Goal: Task Accomplishment & Management: Use online tool/utility

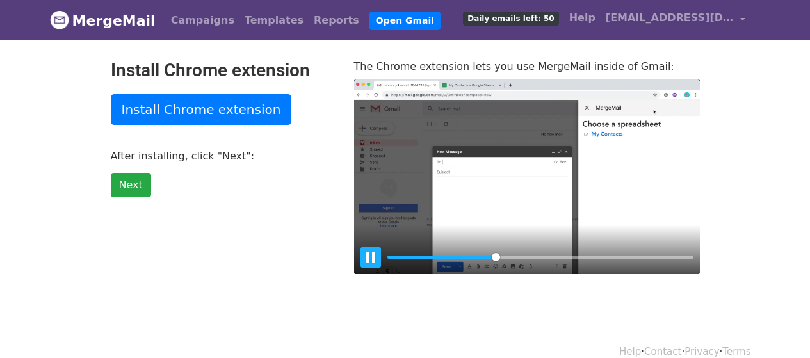
click at [372, 260] on button "Pause Play" at bounding box center [370, 257] width 20 height 20
click at [521, 166] on button "Play" at bounding box center [526, 176] width 31 height 31
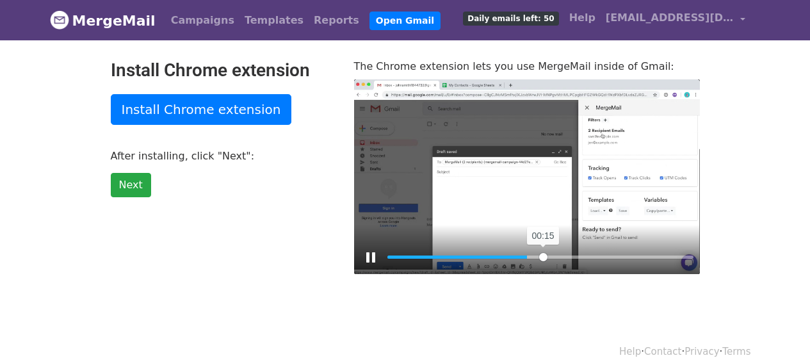
click at [543, 255] on input "Seek" at bounding box center [540, 257] width 306 height 12
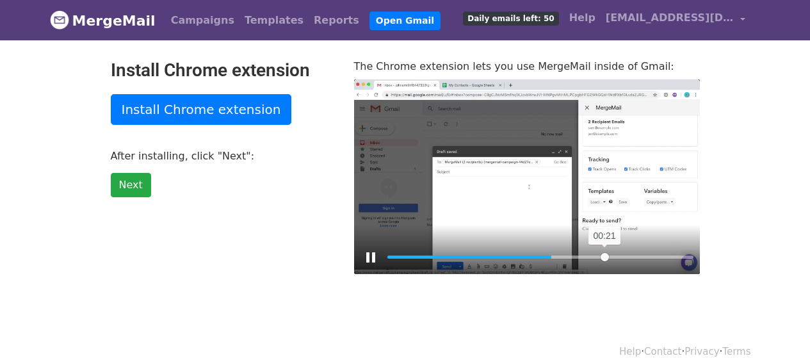
click at [604, 253] on input "Seek" at bounding box center [540, 257] width 306 height 12
click at [547, 195] on div at bounding box center [527, 176] width 346 height 195
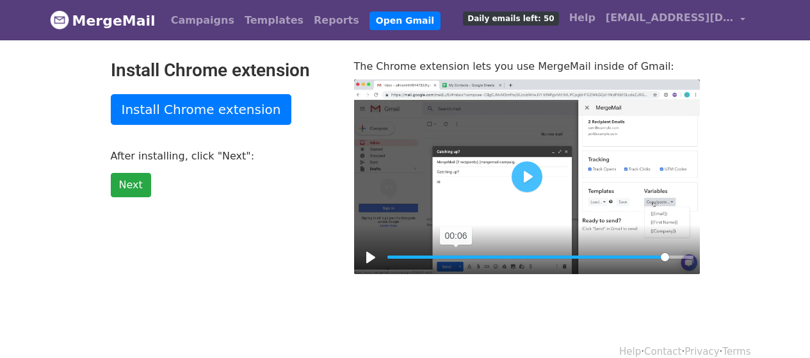
click at [456, 253] on input "Seek" at bounding box center [540, 257] width 306 height 12
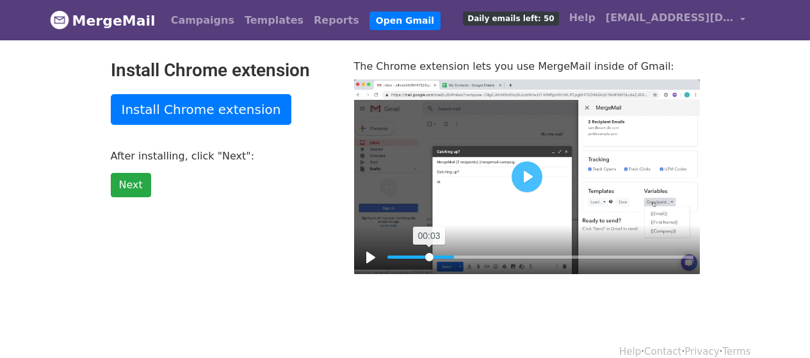
click at [429, 253] on input "Seek" at bounding box center [540, 257] width 306 height 12
click at [372, 253] on button "Pause Play" at bounding box center [370, 257] width 20 height 20
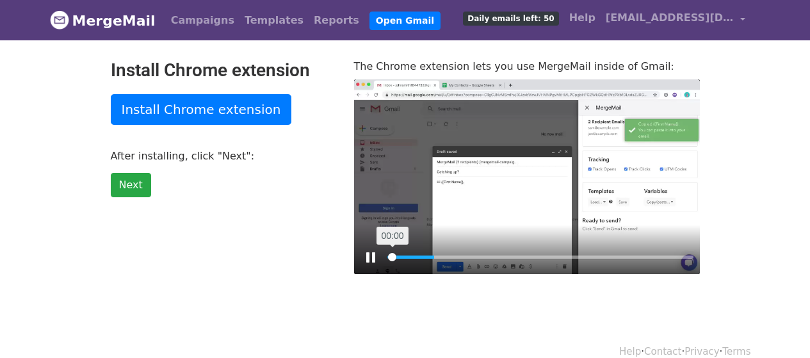
click at [392, 257] on input "Seek" at bounding box center [540, 257] width 306 height 12
click at [423, 252] on input "Seek" at bounding box center [540, 257] width 306 height 12
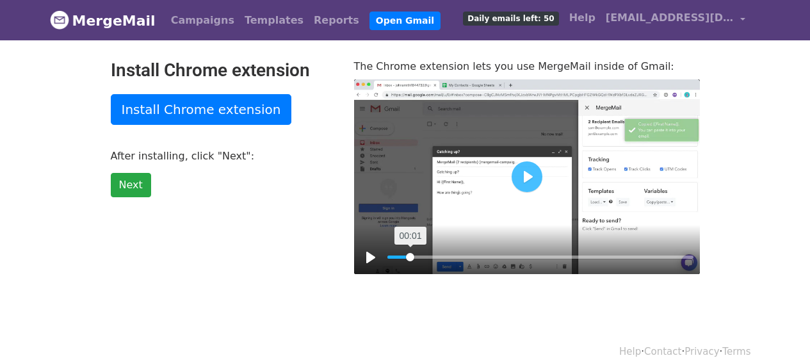
drag, startPoint x: 423, startPoint y: 252, endPoint x: 410, endPoint y: 253, distance: 12.9
click at [410, 253] on input "Seek" at bounding box center [540, 257] width 306 height 12
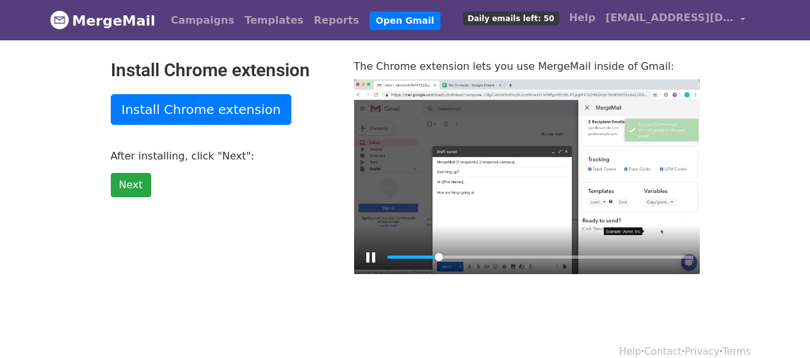
click at [496, 165] on div at bounding box center [527, 176] width 346 height 195
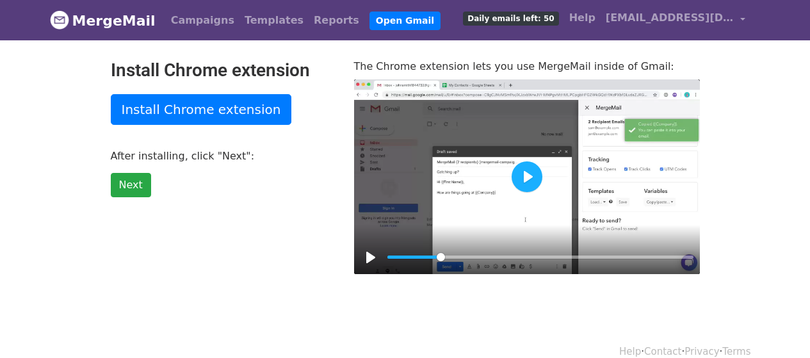
click at [535, 172] on button "Play" at bounding box center [526, 176] width 31 height 31
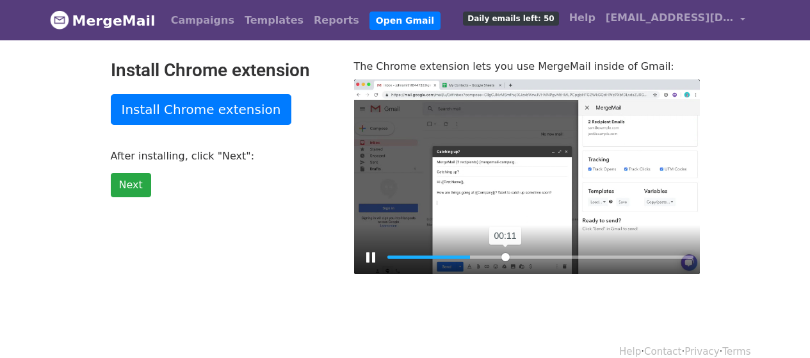
click at [505, 255] on input "Seek" at bounding box center [540, 257] width 306 height 12
click at [547, 258] on input "Seek" at bounding box center [540, 257] width 306 height 12
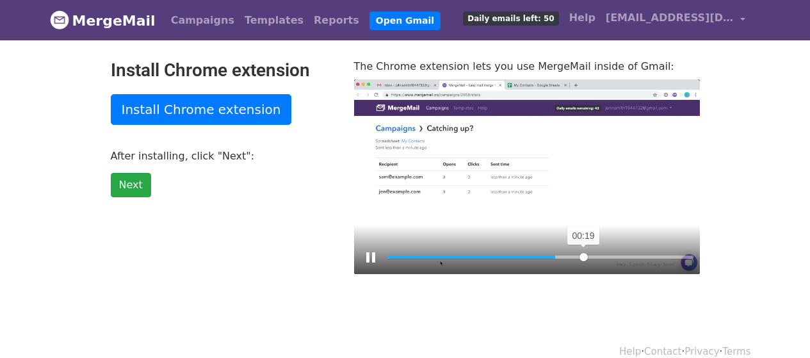
click at [583, 255] on input "Seek" at bounding box center [540, 257] width 306 height 12
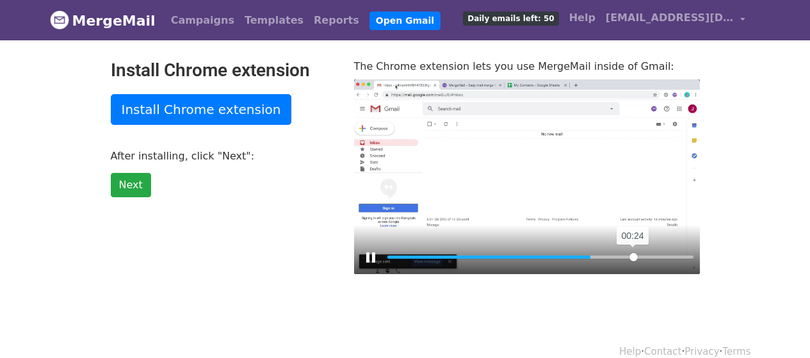
click at [633, 255] on input "Seek" at bounding box center [540, 257] width 306 height 12
click at [572, 254] on input "Seek" at bounding box center [540, 257] width 306 height 12
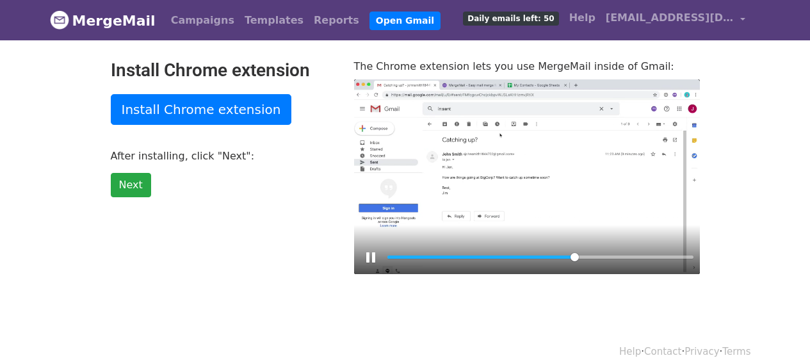
click at [536, 184] on div at bounding box center [527, 176] width 346 height 195
type input "62.53"
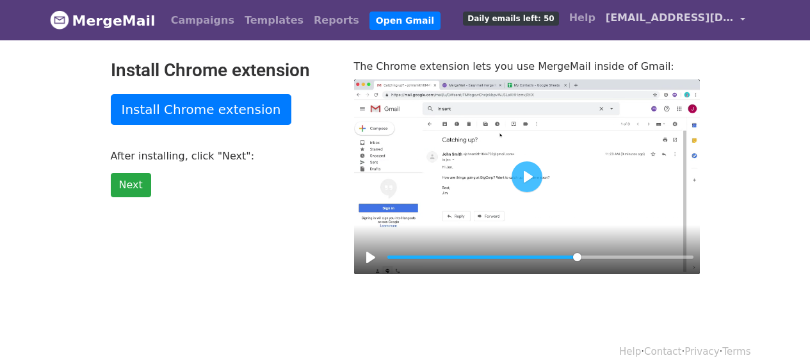
click at [695, 17] on span "[EMAIL_ADDRESS][DOMAIN_NAME]" at bounding box center [669, 17] width 128 height 15
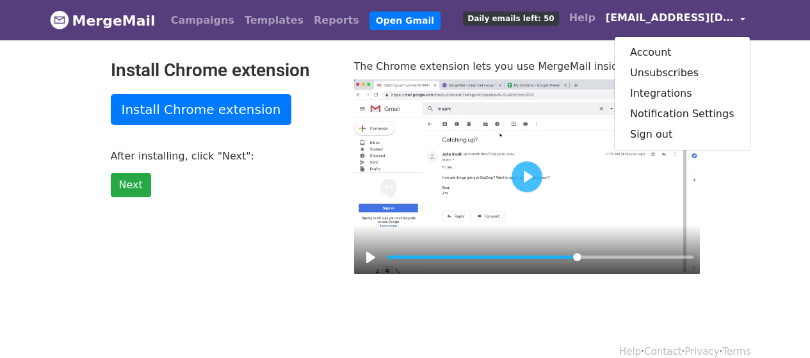
click at [291, 211] on div "Install Chrome extension Install Chrome extension After installing, click "Next…" at bounding box center [222, 167] width 243 height 214
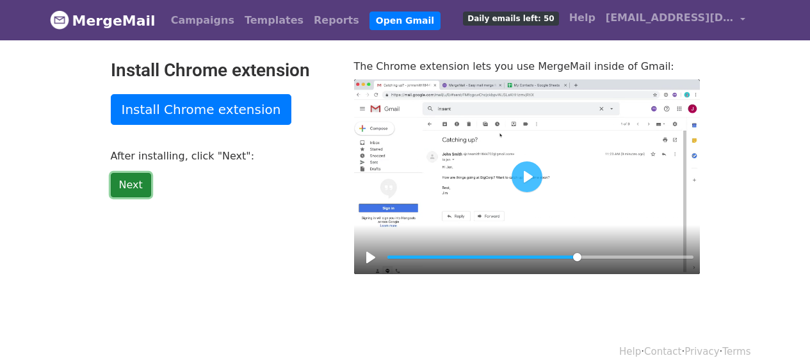
click at [130, 183] on link "Next" at bounding box center [131, 185] width 40 height 24
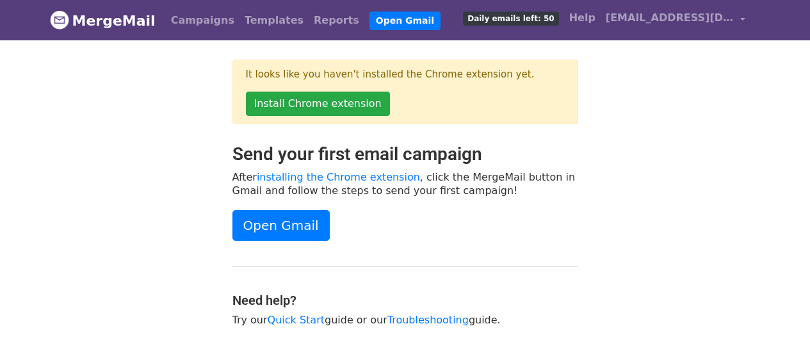
scroll to position [84, 0]
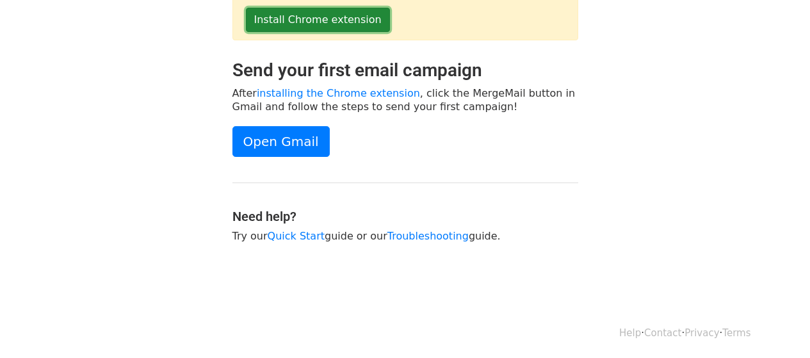
click at [324, 20] on link "Install Chrome extension" at bounding box center [318, 20] width 144 height 24
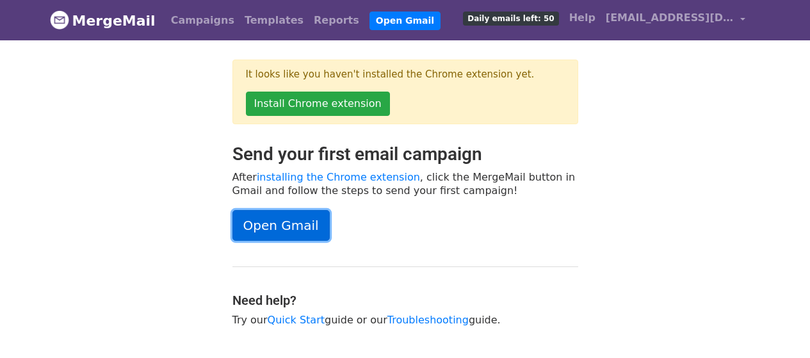
click at [303, 212] on link "Open Gmail" at bounding box center [280, 225] width 97 height 31
